Goal: Task Accomplishment & Management: Manage account settings

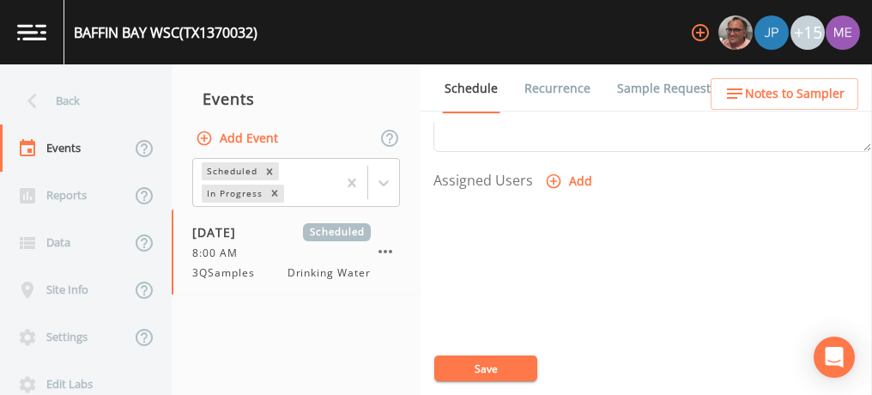
scroll to position [697, 0]
click at [553, 175] on icon "button" at bounding box center [553, 180] width 17 height 17
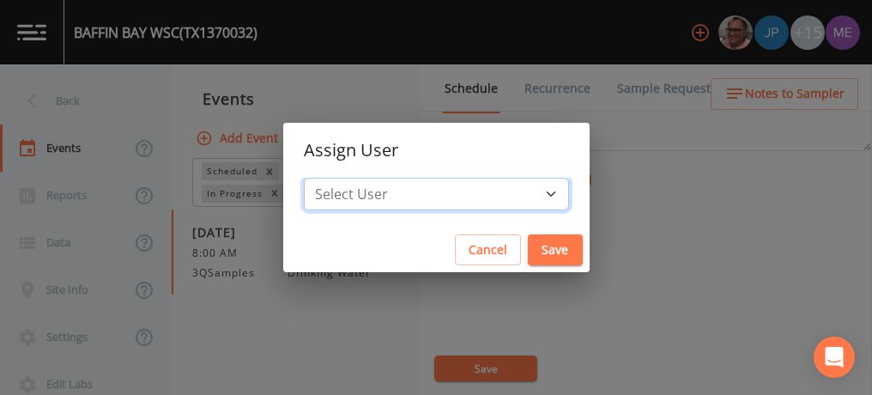
click at [523, 191] on select "Select User [PERSON_NAME] [PERSON_NAME] [PERSON_NAME] [PERSON_NAME] [PERSON_NAM…" at bounding box center [436, 194] width 265 height 33
select select "cc3a99b6-42a3-44aa-bed9-88599eb009c7"
click at [329, 178] on select "Select User [PERSON_NAME] [PERSON_NAME] [PERSON_NAME] [PERSON_NAME] [PERSON_NAM…" at bounding box center [436, 194] width 265 height 33
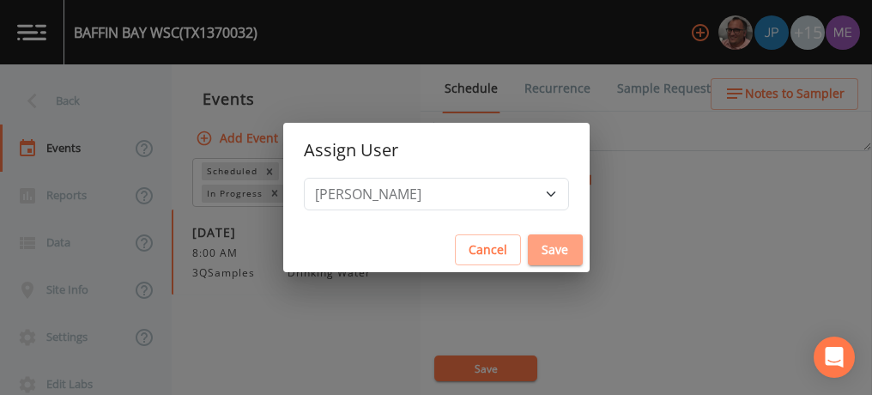
click at [528, 246] on button "Save" at bounding box center [555, 250] width 55 height 32
select select
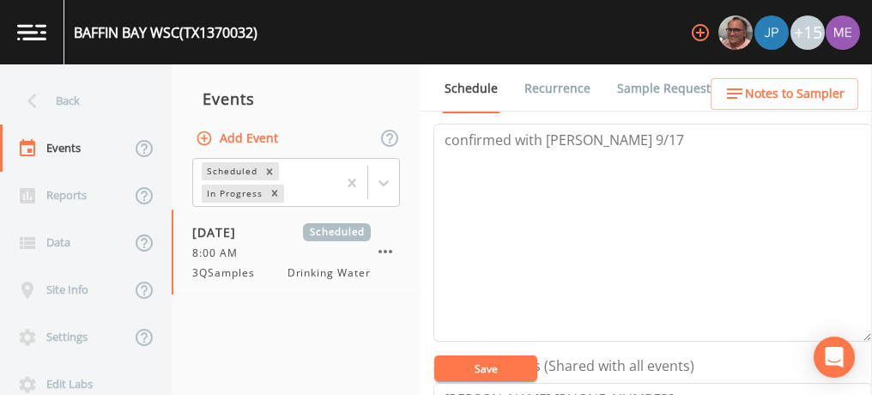
scroll to position [248, 0]
click at [761, 93] on span "Notes to Sampler" at bounding box center [795, 93] width 100 height 21
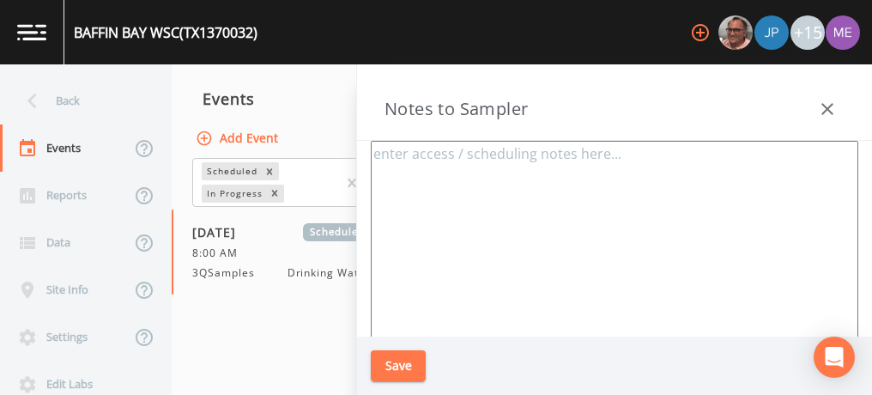
type textarea "[PERSON_NAME] [PHONE_NUMBER] ***START AT [GEOGRAPHIC_DATA]*** 610 FM 1546Rivier…"
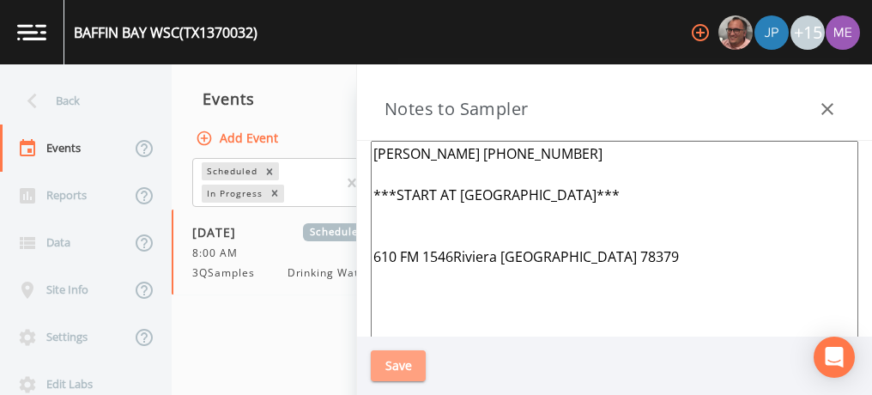
click at [397, 367] on button "Save" at bounding box center [398, 366] width 55 height 32
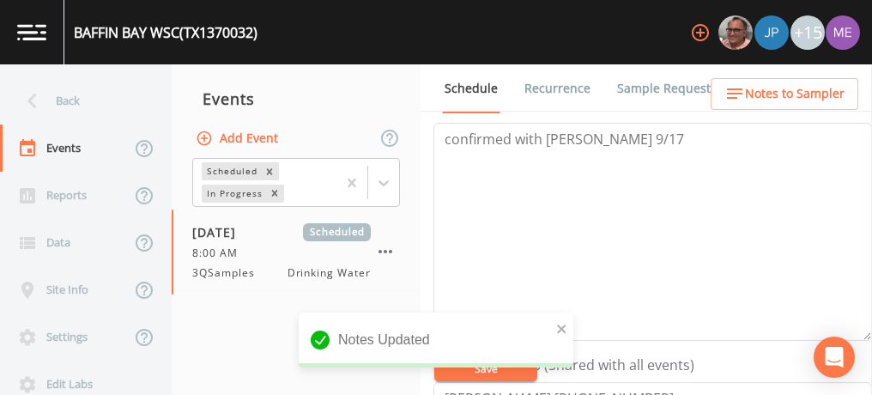
click at [449, 370] on div "Notes Updated" at bounding box center [436, 346] width 275 height 69
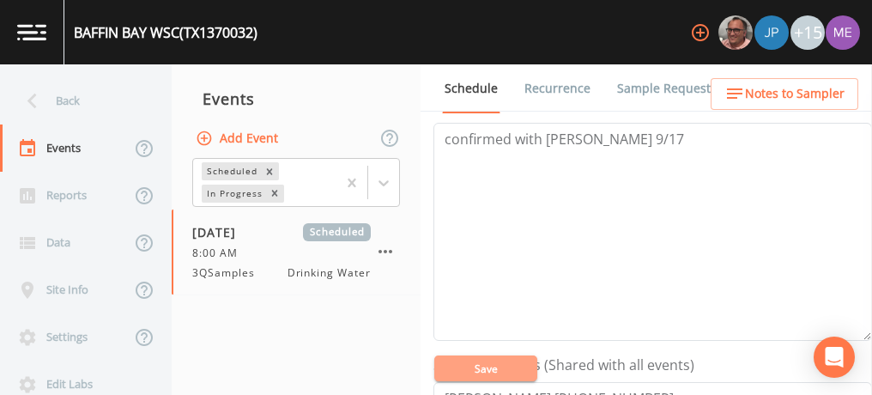
click at [482, 372] on button "Save" at bounding box center [485, 368] width 103 height 26
click at [670, 85] on link "Sample Requests" at bounding box center [666, 88] width 105 height 48
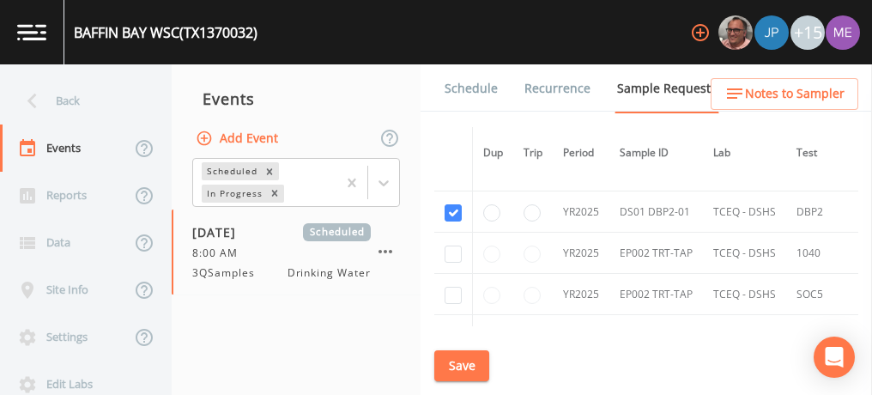
scroll to position [1168, 0]
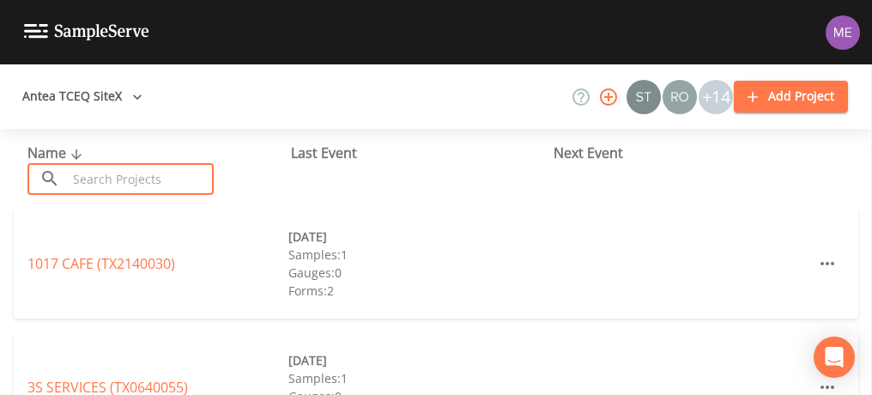
click at [145, 175] on input "text" at bounding box center [140, 179] width 147 height 32
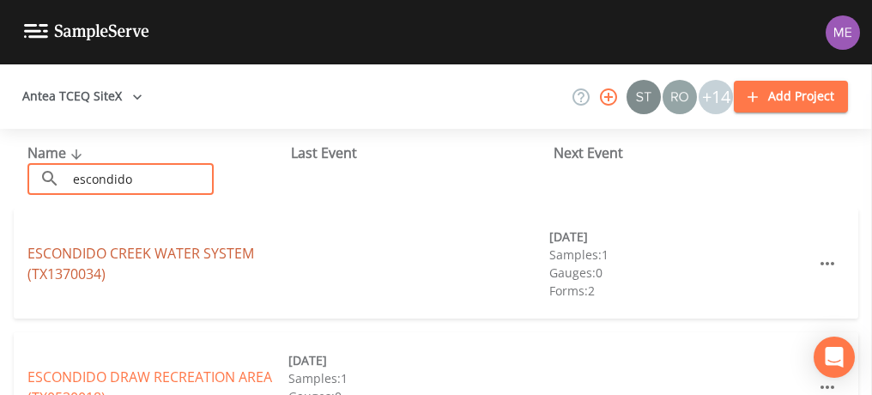
type input "escondido"
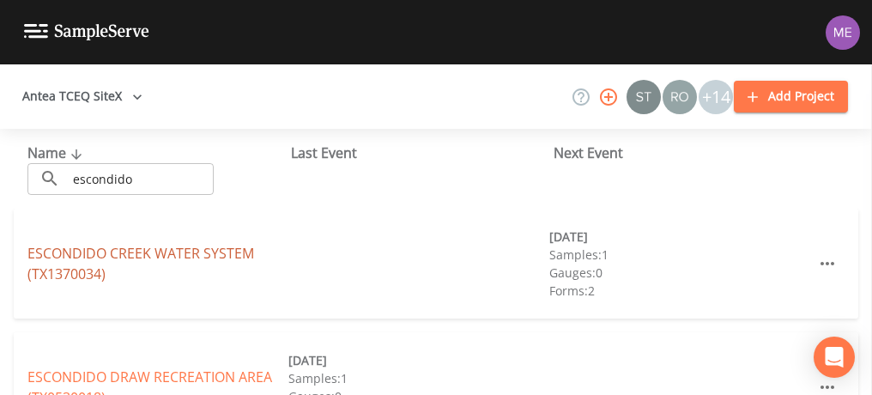
click at [125, 246] on link "ESCONDIDO CREEK WATER SYSTEM (TX1370034)" at bounding box center [140, 263] width 226 height 39
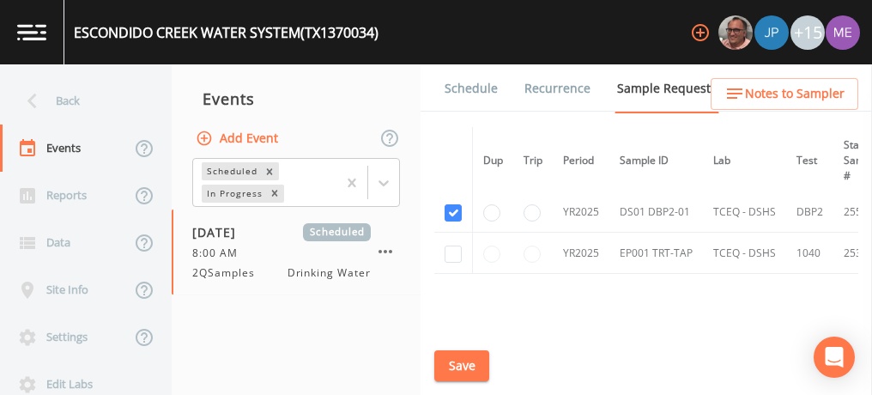
scroll to position [287, 0]
